Goal: Task Accomplishment & Management: Use online tool/utility

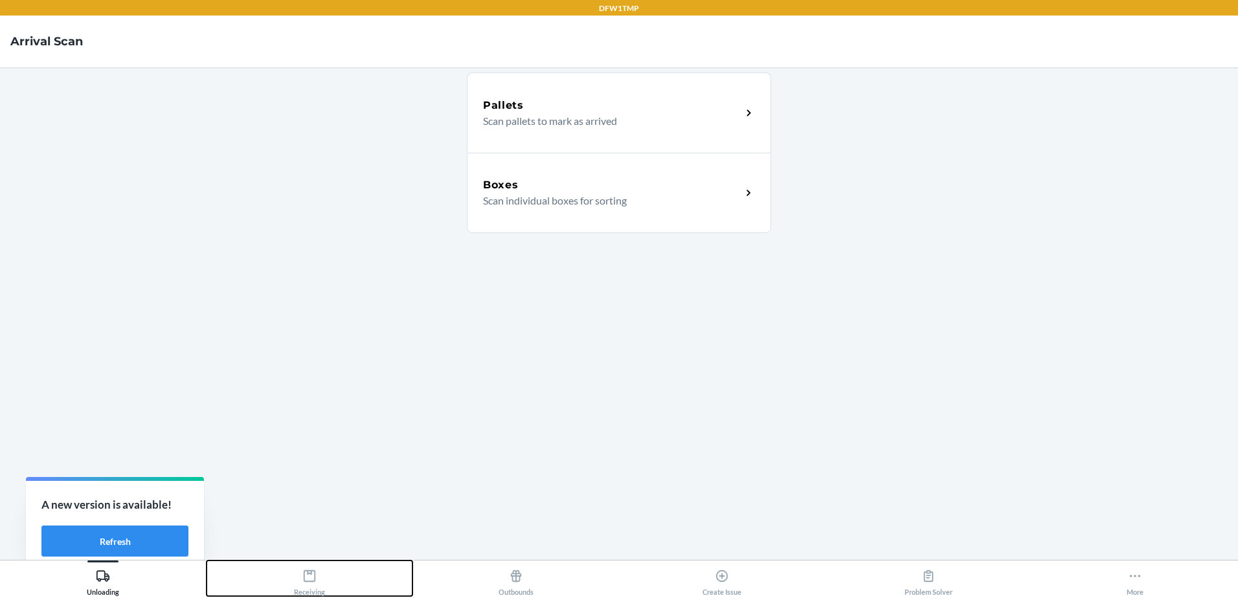
click at [308, 590] on div "Receiving" at bounding box center [309, 580] width 31 height 32
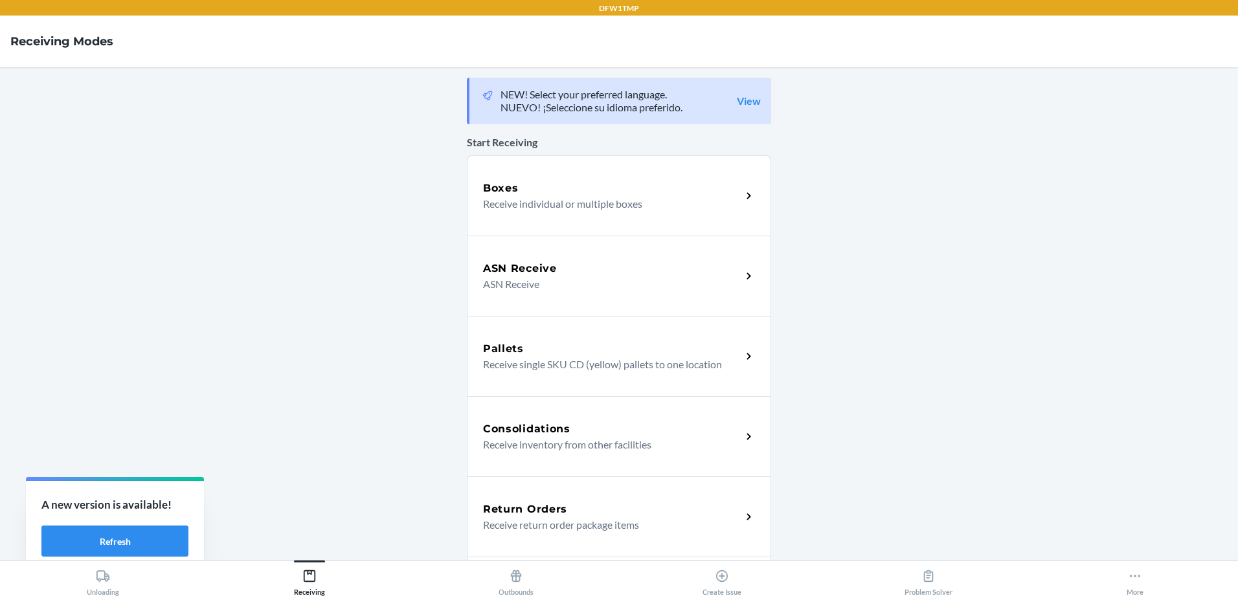
click at [530, 517] on p "Receive return order package items" at bounding box center [607, 525] width 248 height 16
